Goal: Task Accomplishment & Management: Use online tool/utility

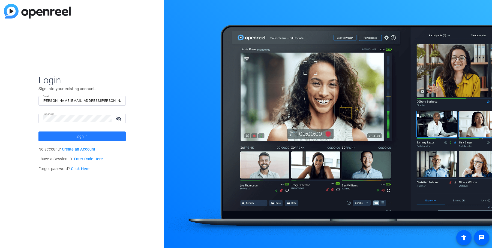
click at [83, 137] on span "Sign in" at bounding box center [81, 137] width 11 height 14
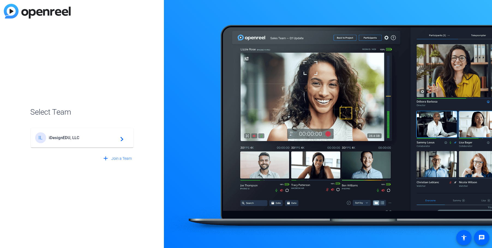
click at [89, 141] on div "IL iDesignEDU, LLC navigate_next" at bounding box center [82, 138] width 94 height 11
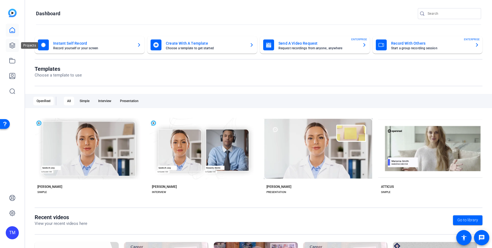
click at [15, 45] on icon at bounding box center [12, 45] width 5 height 5
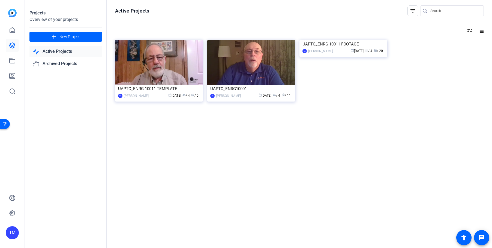
click at [187, 135] on div "Active Projects filter_list tune list UAPTC_ENRG 10011 TEMPLATE BS [PERSON_NAME…" at bounding box center [299, 124] width 385 height 248
click at [155, 90] on div "UAPTC_ENRG 10011 TEMPLATE" at bounding box center [159, 89] width 82 height 8
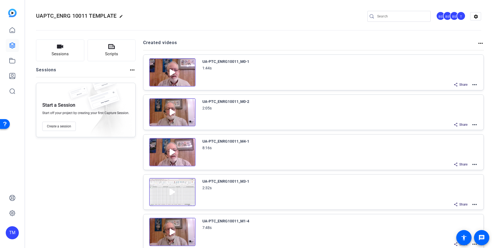
click at [473, 85] on mat-icon "more_horiz" at bounding box center [474, 85] width 7 height 7
click at [461, 104] on span "Duplicate in new Project" at bounding box center [454, 105] width 38 height 7
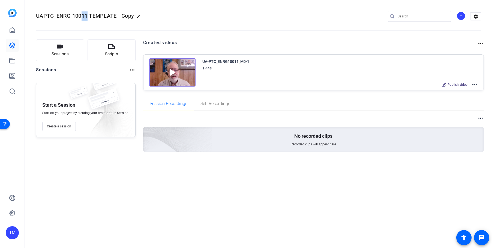
drag, startPoint x: 82, startPoint y: 16, endPoint x: 87, endPoint y: 16, distance: 5.5
click at [87, 16] on span "UAPTC_ENRG 10011 TEMPLATE - Copy" at bounding box center [85, 16] width 98 height 7
click at [139, 17] on mat-icon "edit" at bounding box center [140, 17] width 7 height 7
drag, startPoint x: 66, startPoint y: 17, endPoint x: 84, endPoint y: 17, distance: 17.7
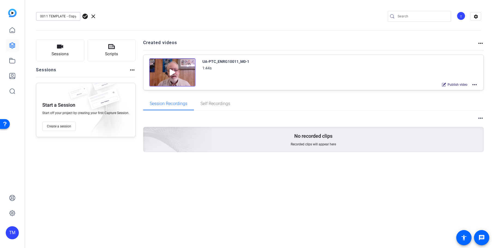
click at [76, 17] on input "UAPTC_ENRG 10011 TEMPLATE - Copy" at bounding box center [58, 16] width 36 height 7
click at [45, 16] on input "UAPTC_ENRG 10011 TEMPLATE - Copy" at bounding box center [58, 16] width 36 height 7
drag, startPoint x: 43, startPoint y: 16, endPoint x: 47, endPoint y: 17, distance: 3.3
click at [47, 17] on input "UAPTC_ENRG 10011 TEMPLATE - Copy" at bounding box center [58, 16] width 36 height 7
drag, startPoint x: 67, startPoint y: 17, endPoint x: 87, endPoint y: 16, distance: 20.5
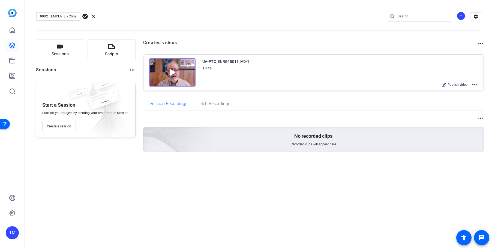
click at [76, 16] on input "UAPTC_ENRG 10002 TEMPLATE - Copy" at bounding box center [58, 16] width 36 height 7
type input "UAPTC_ENRG 10002"
click at [85, 16] on span "check_circle" at bounding box center [85, 16] width 7 height 7
click at [475, 85] on mat-icon "more_horiz" at bounding box center [474, 85] width 7 height 7
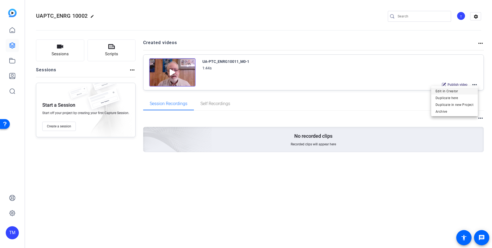
click at [451, 91] on span "Edit in Creator" at bounding box center [454, 91] width 38 height 7
